Goal: Complete application form

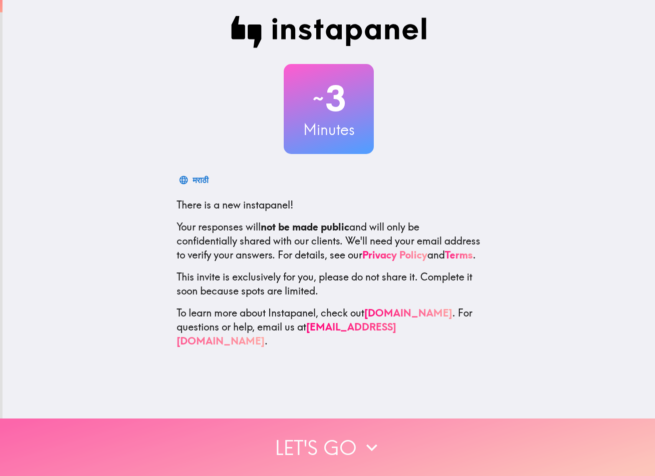
click at [349, 428] on button "Let's go" at bounding box center [327, 448] width 655 height 58
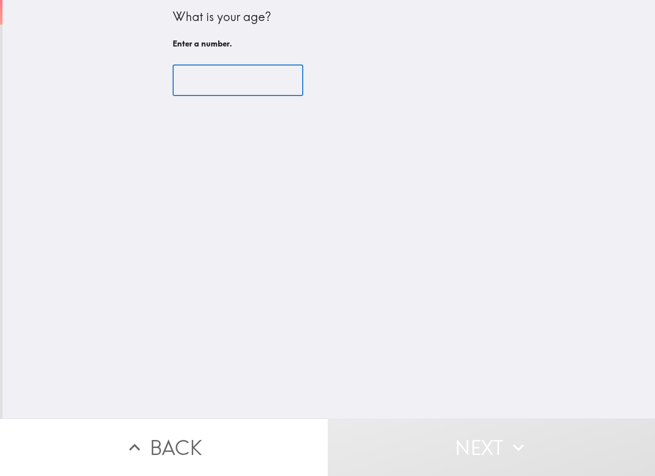
click at [213, 81] on input "number" at bounding box center [238, 80] width 131 height 31
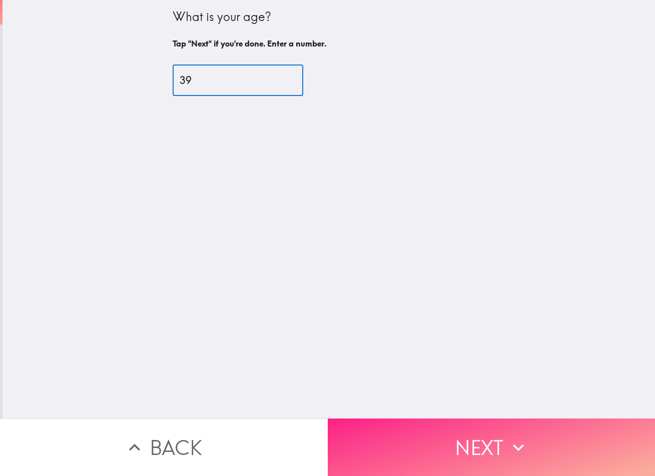
type input "39"
click at [430, 426] on button "Next" at bounding box center [492, 448] width 328 height 58
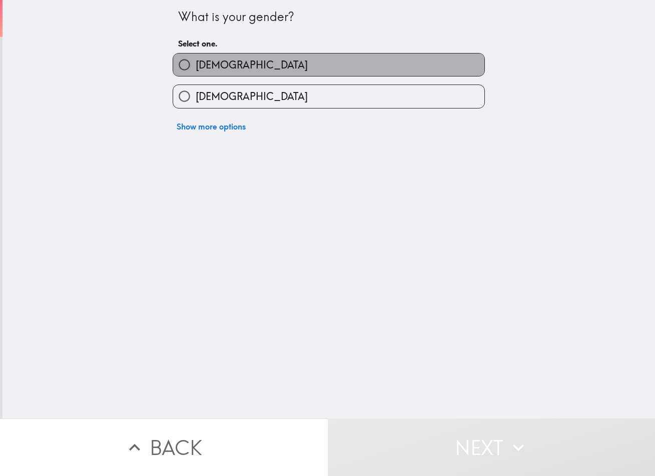
click at [218, 65] on label "[DEMOGRAPHIC_DATA]" at bounding box center [328, 65] width 311 height 23
click at [196, 65] on input "[DEMOGRAPHIC_DATA]" at bounding box center [184, 65] width 23 height 23
radio input "true"
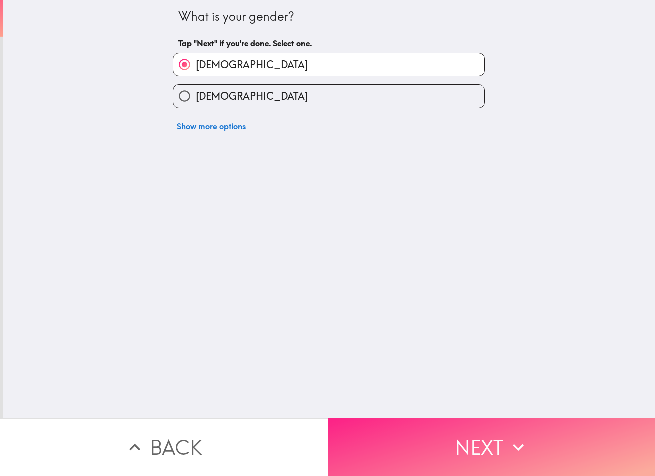
click at [426, 438] on button "Next" at bounding box center [492, 448] width 328 height 58
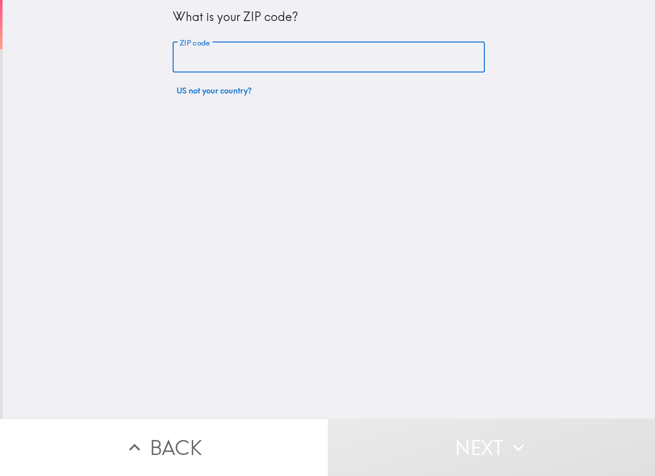
click at [214, 51] on input "ZIP code" at bounding box center [329, 57] width 312 height 31
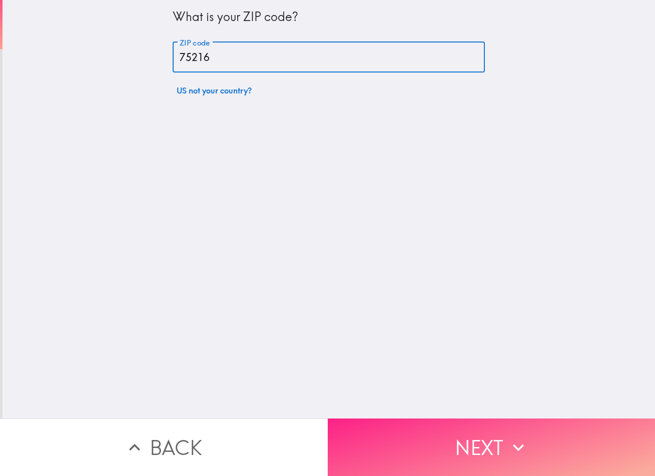
type input "75216"
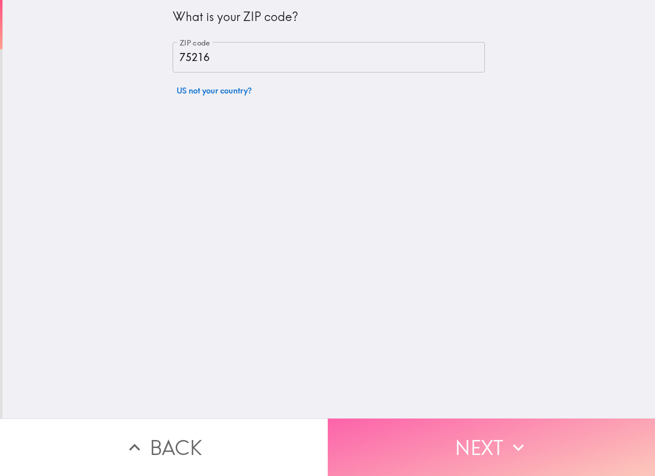
click at [424, 433] on button "Next" at bounding box center [492, 448] width 328 height 58
